Goal: Task Accomplishment & Management: Manage account settings

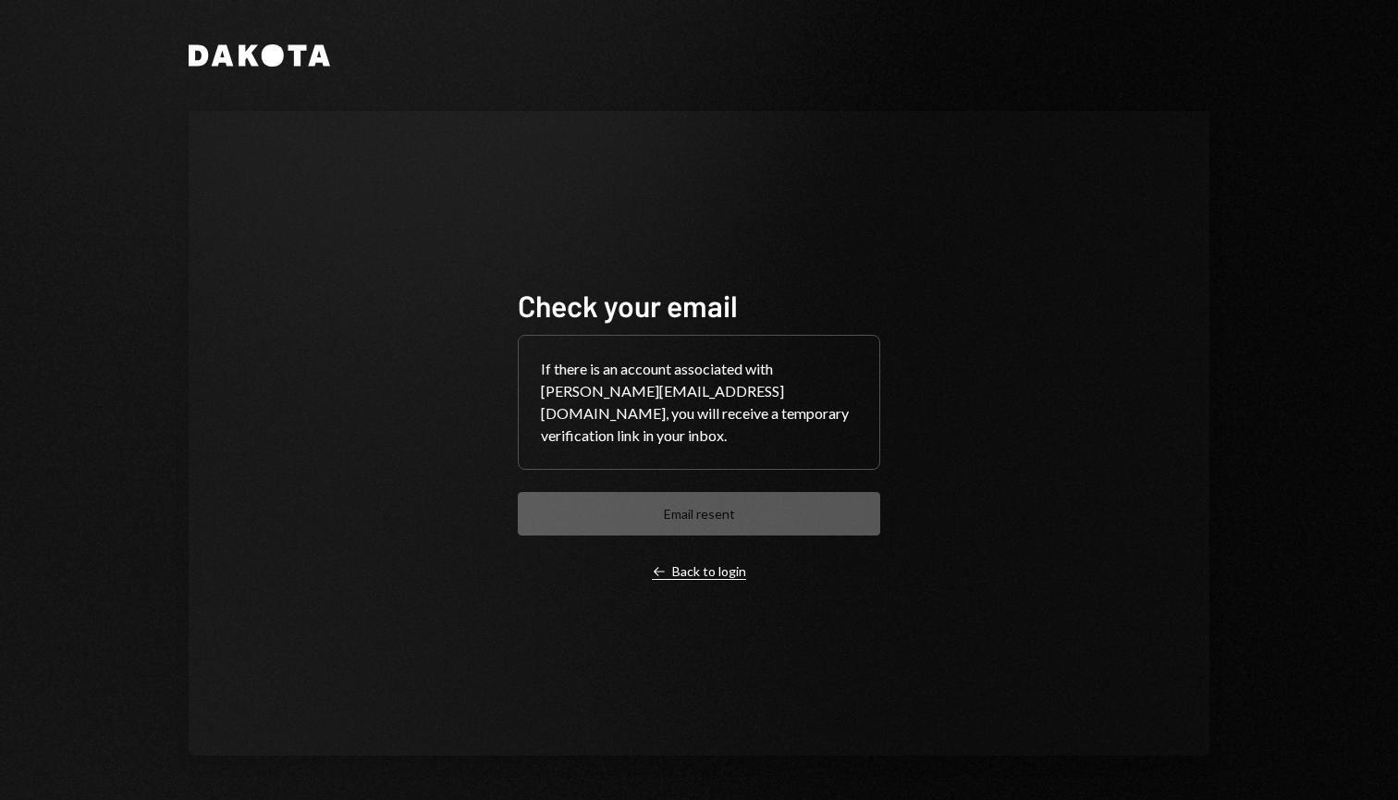
click at [712, 567] on div "Left Arrow Back to login" at bounding box center [699, 571] width 94 height 17
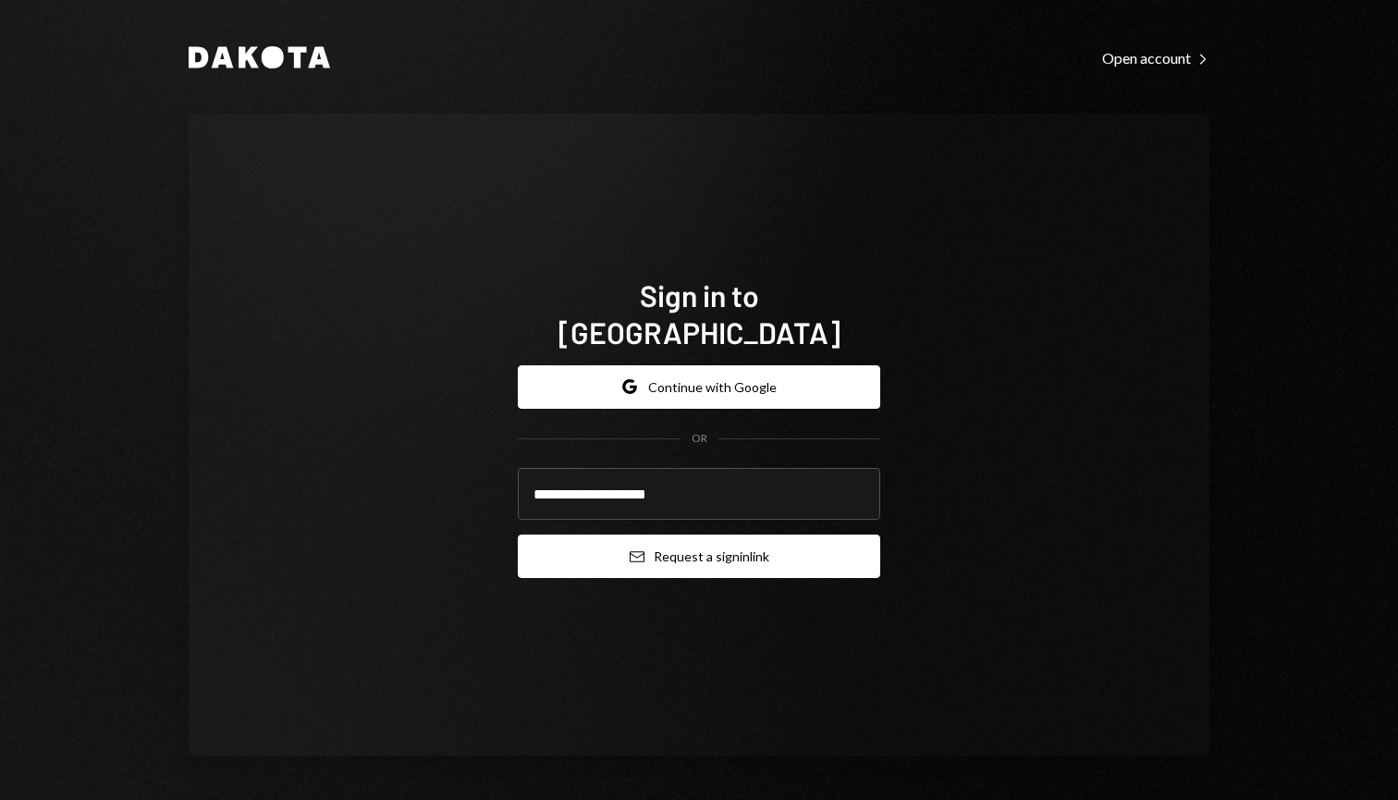
type input "**********"
click at [701, 541] on button "Email Request a sign in link" at bounding box center [699, 556] width 363 height 43
